Goal: Task Accomplishment & Management: Manage account settings

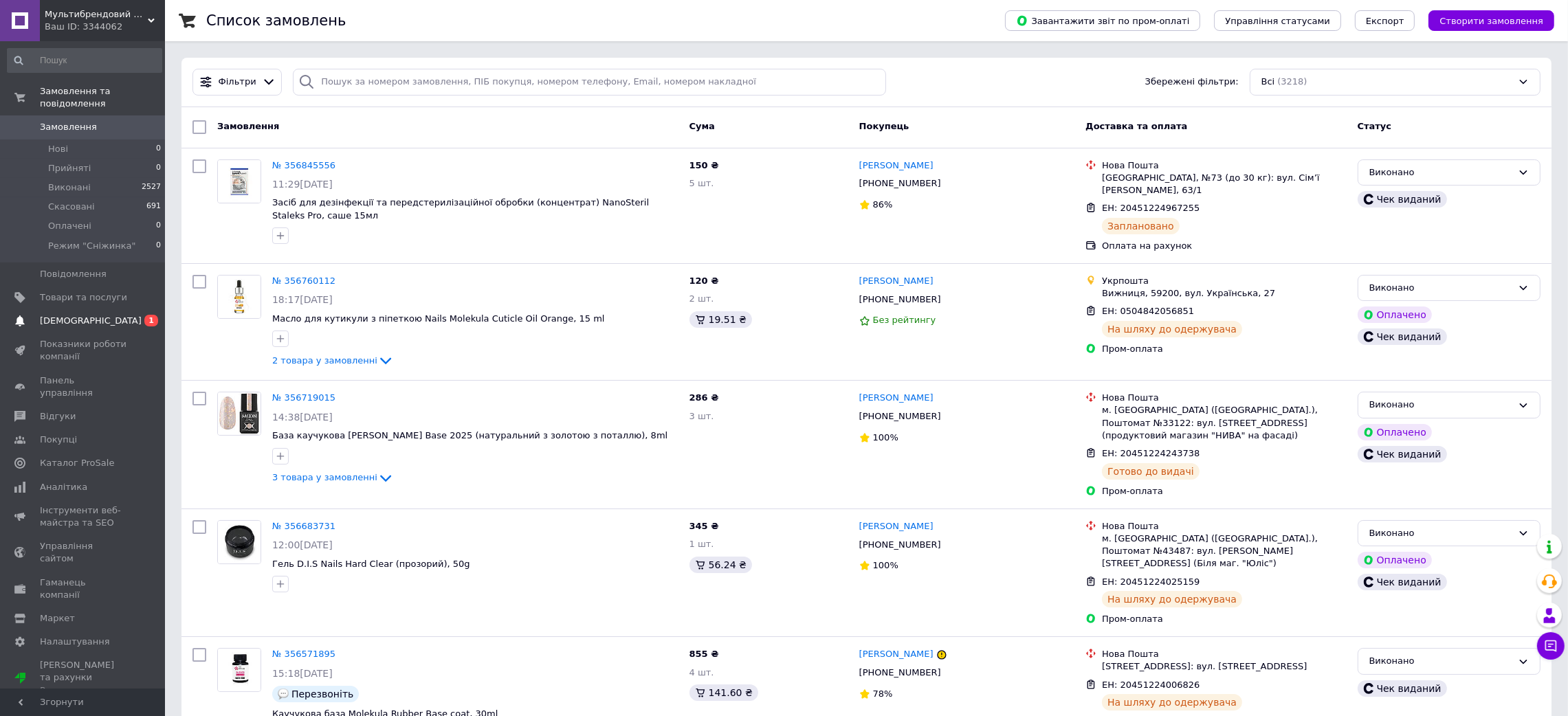
click at [123, 315] on span "[DEMOGRAPHIC_DATA]" at bounding box center [83, 321] width 87 height 13
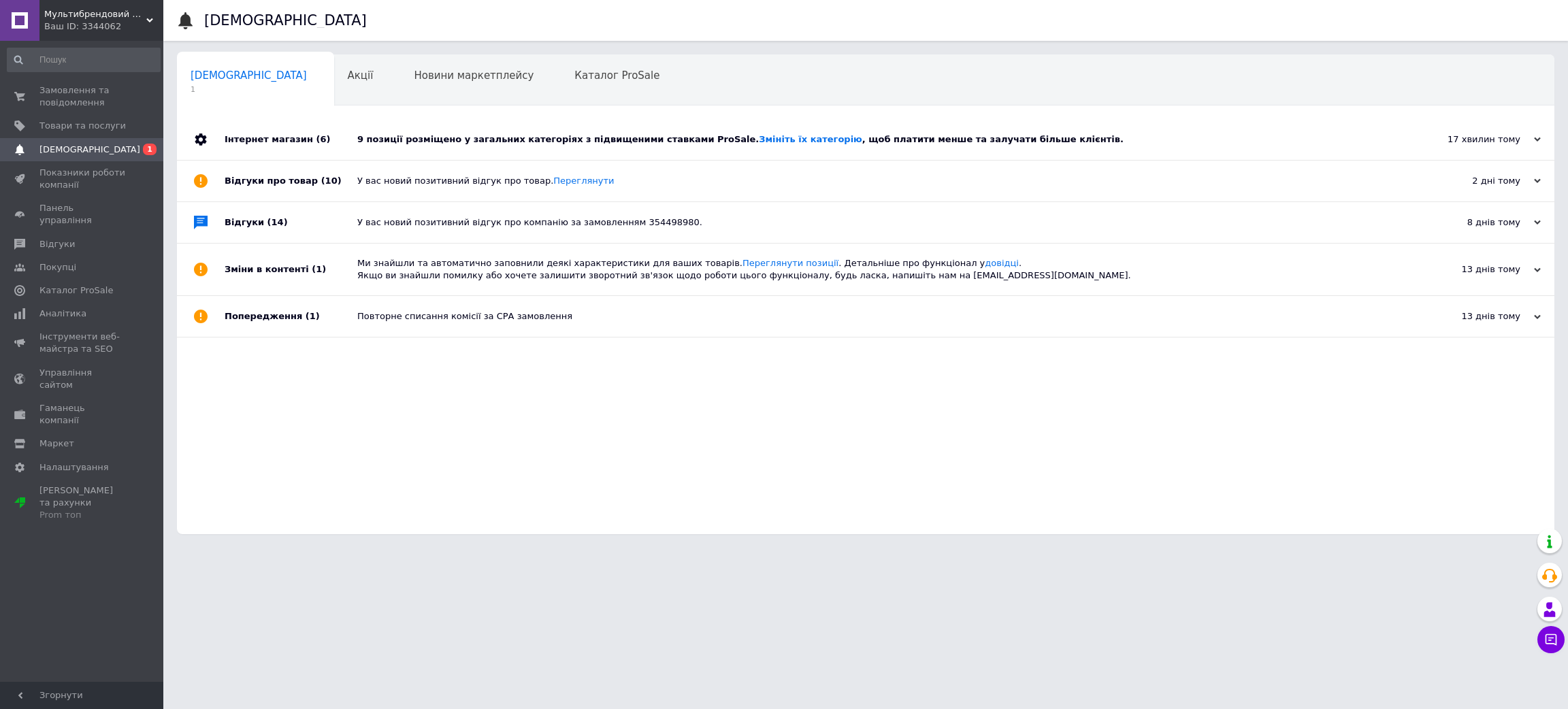
click at [459, 136] on div "9 позиції розміщено у загальних категоріях з підвищеними ставками ProSale. Змін…" at bounding box center [881, 140] width 1047 height 12
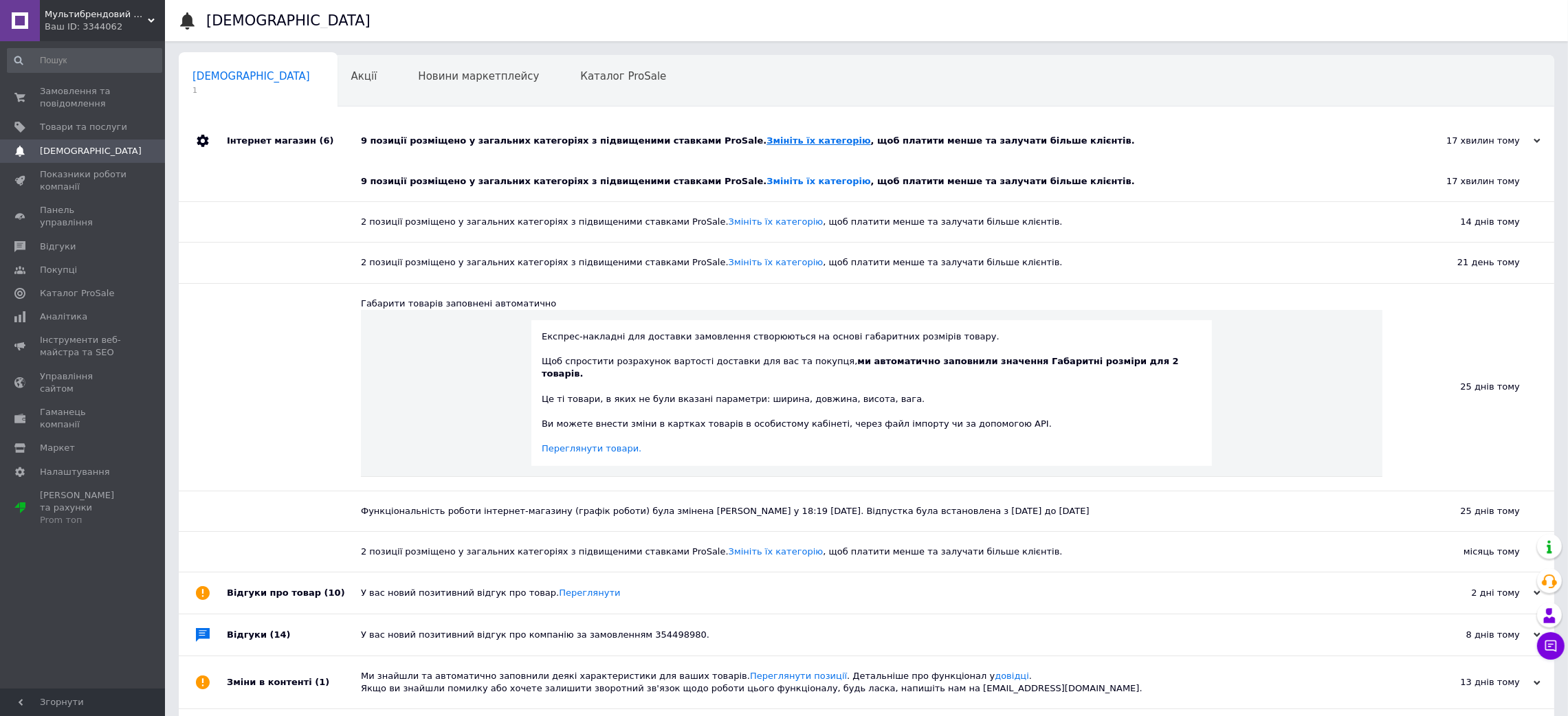
click at [766, 144] on link "Змініть їх категорію" at bounding box center [818, 140] width 103 height 10
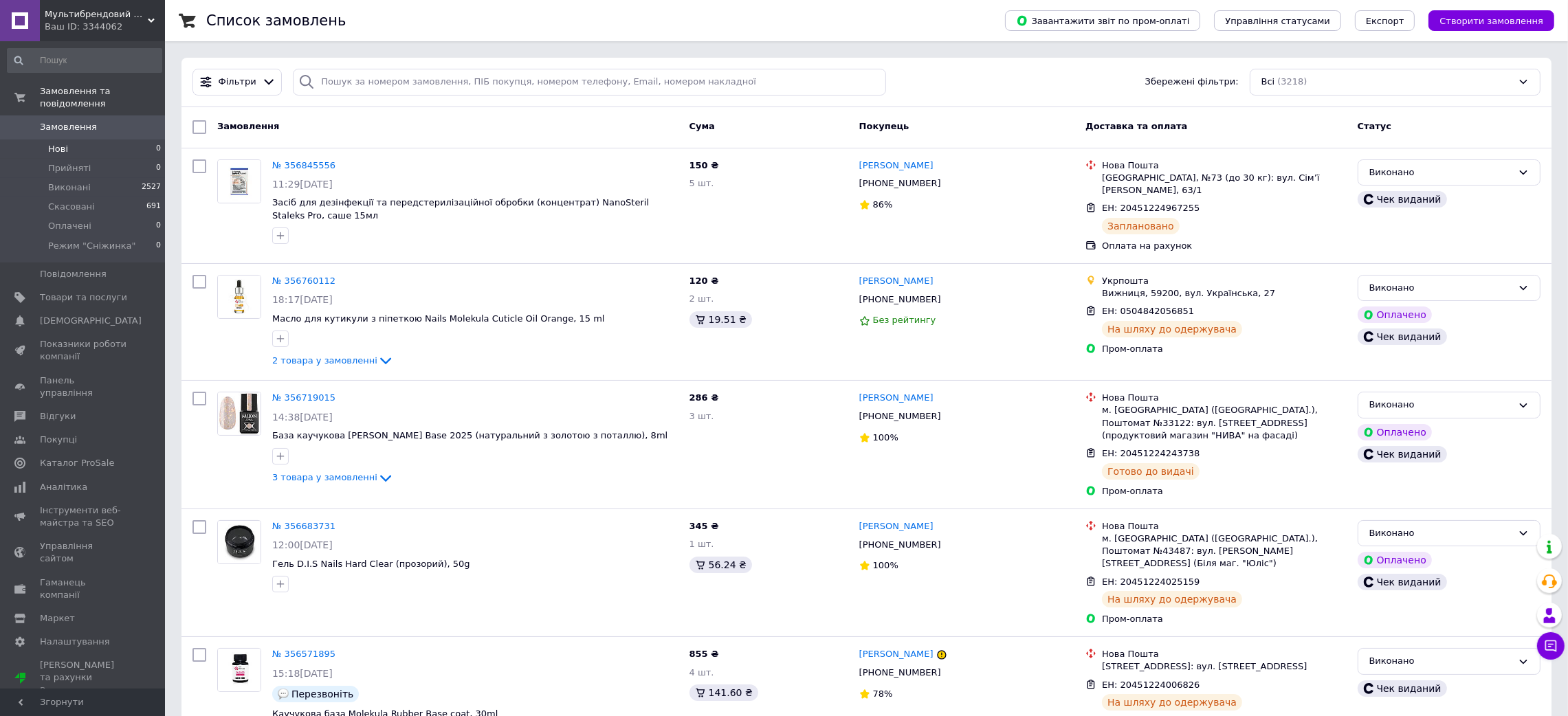
click at [31, 139] on li "Нові 0" at bounding box center [85, 148] width 169 height 19
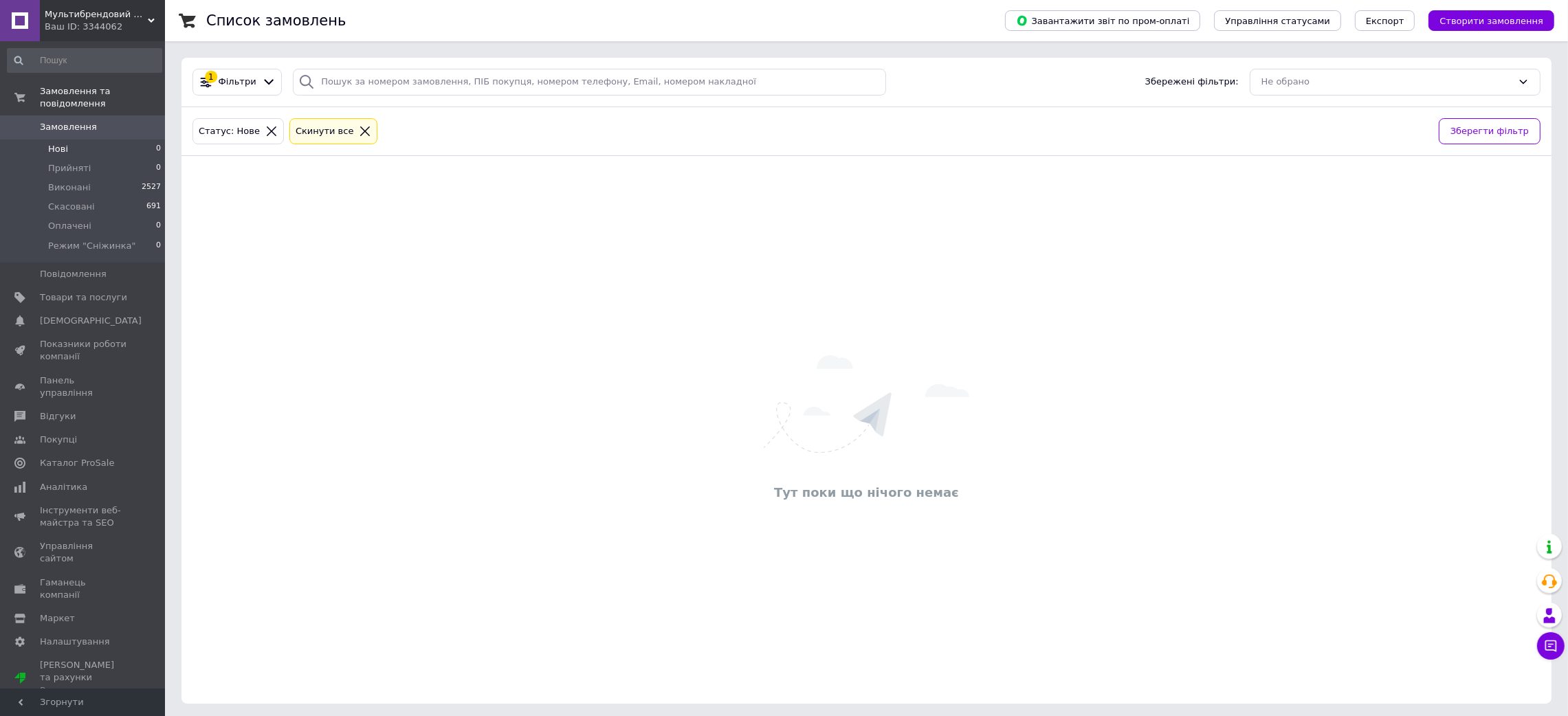
click at [71, 121] on span "Замовлення" at bounding box center [67, 127] width 57 height 13
